Goal: Use online tool/utility

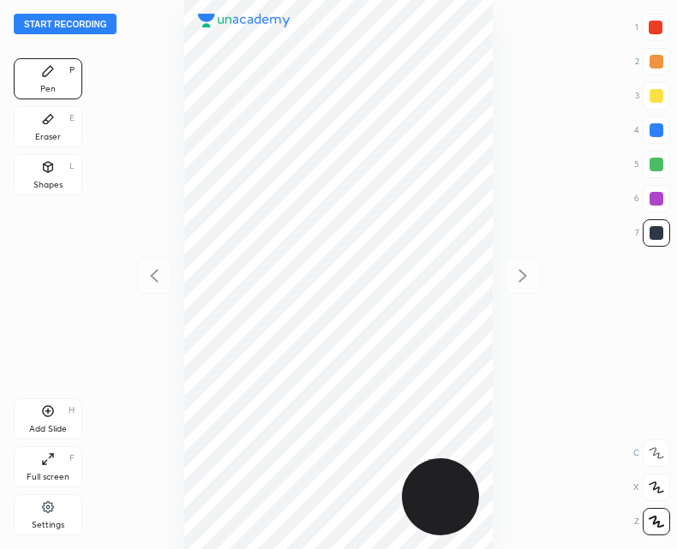
scroll to position [549, 403]
click at [81, 21] on button "Start recording" at bounding box center [65, 24] width 103 height 21
click at [43, 410] on icon at bounding box center [48, 411] width 11 height 11
click at [146, 285] on icon at bounding box center [154, 276] width 21 height 21
click at [51, 408] on icon at bounding box center [48, 412] width 14 height 14
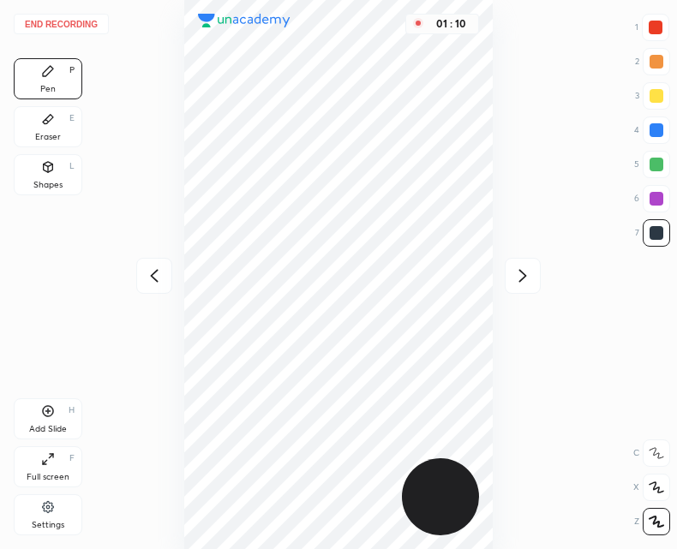
click at [165, 290] on div at bounding box center [154, 276] width 36 height 36
click at [515, 279] on icon at bounding box center [523, 276] width 21 height 21
click at [159, 276] on icon at bounding box center [154, 276] width 21 height 21
click at [42, 416] on icon at bounding box center [48, 412] width 14 height 14
click at [63, 27] on button "End recording" at bounding box center [61, 24] width 95 height 21
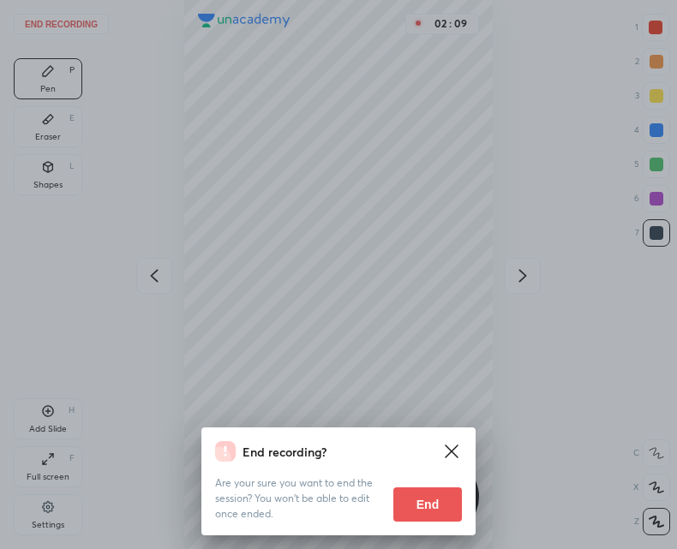
click at [418, 510] on button "End" at bounding box center [427, 505] width 69 height 34
